Goal: Find contact information: Find contact information

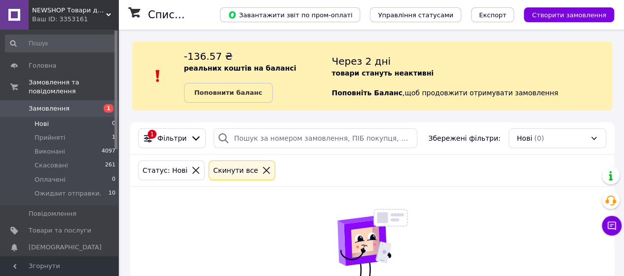
click at [192, 171] on icon at bounding box center [195, 170] width 7 height 7
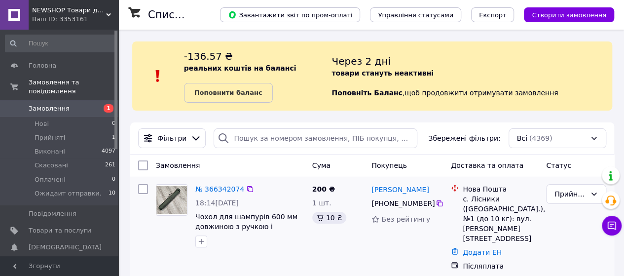
drag, startPoint x: 385, startPoint y: 191, endPoint x: 428, endPoint y: 203, distance: 44.5
click at [428, 203] on div "[PERSON_NAME] [PHONE_NUMBER] Без рейтингу" at bounding box center [406, 227] width 79 height 95
copy div "[PERSON_NAME] [PHONE_NUMBER]"
